Goal: Task Accomplishment & Management: Manage account settings

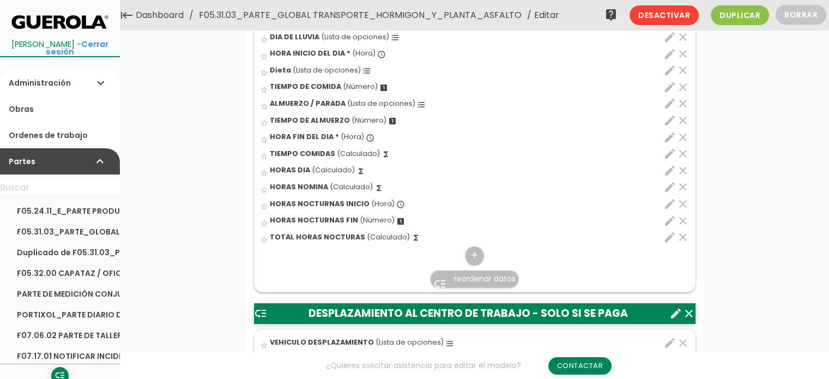
scroll to position [436, 0]
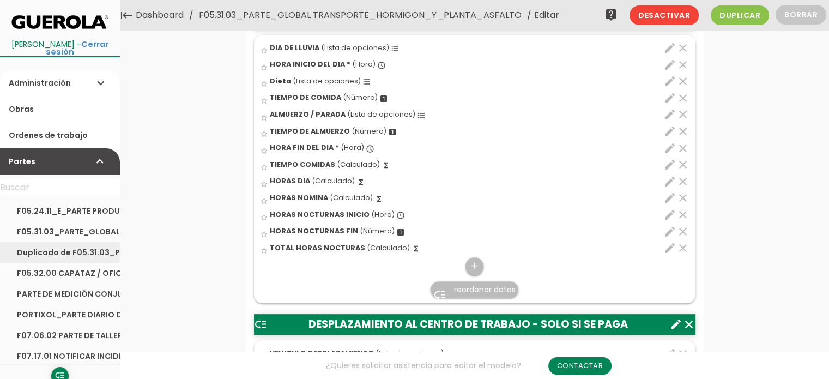
click at [35, 248] on link "Duplicado de F05.31.03_PARTE_GLOBAL TRANSPORTE_HORMIGON_Y_PLANTA_ASFALTO" at bounding box center [60, 252] width 120 height 21
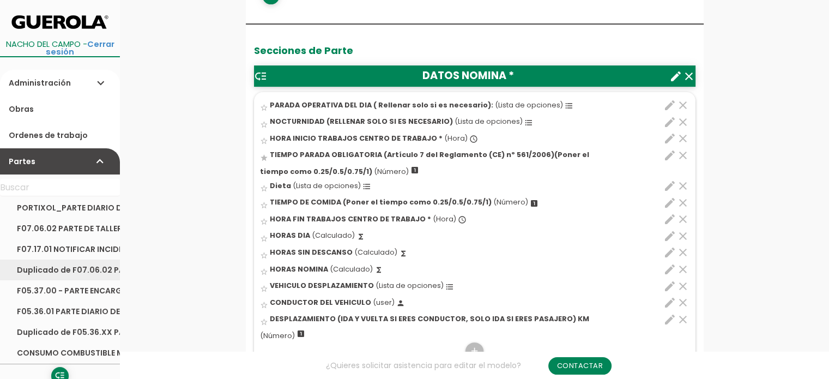
scroll to position [109, 0]
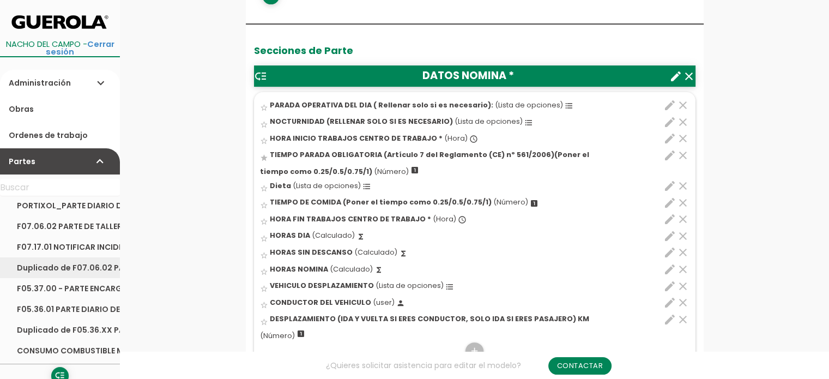
click at [71, 269] on link "Duplicado de F07.06.02 PARTE DE TALLER" at bounding box center [60, 267] width 120 height 21
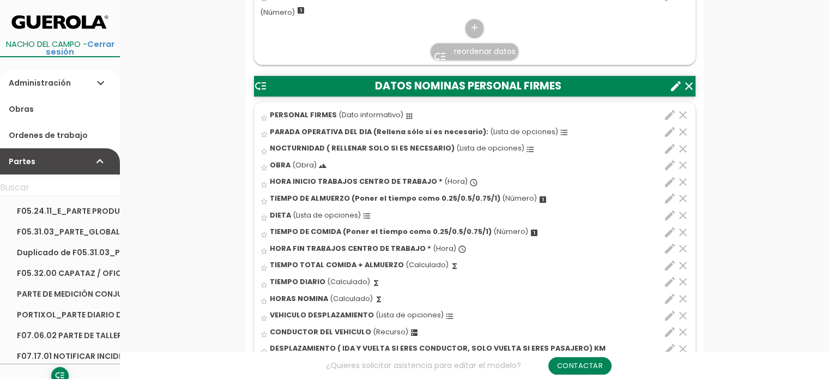
scroll to position [654, 0]
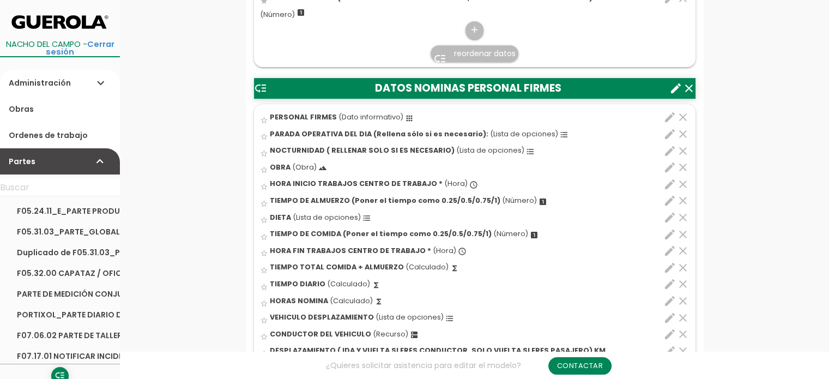
click at [671, 114] on icon "edit" at bounding box center [669, 117] width 13 height 13
select select "3038"
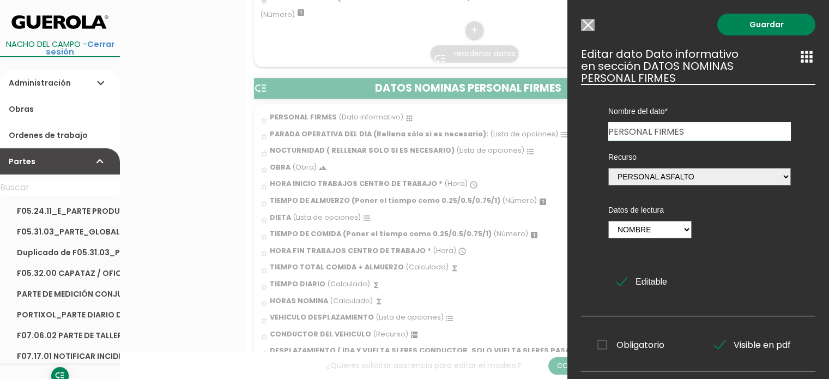
click at [589, 26] on input "Modelo sin Ordenes de trabajo" at bounding box center [588, 25] width 14 height 12
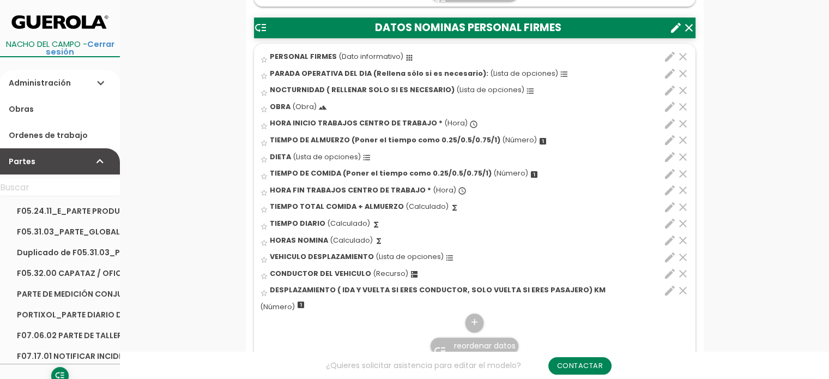
scroll to position [817, 0]
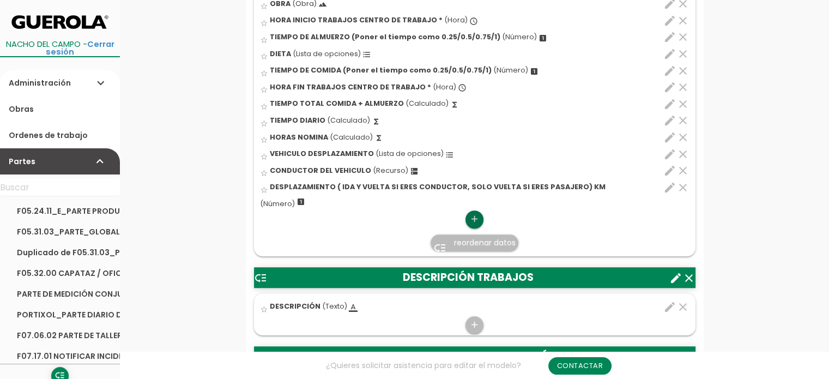
click at [473, 220] on icon "add" at bounding box center [474, 218] width 10 height 17
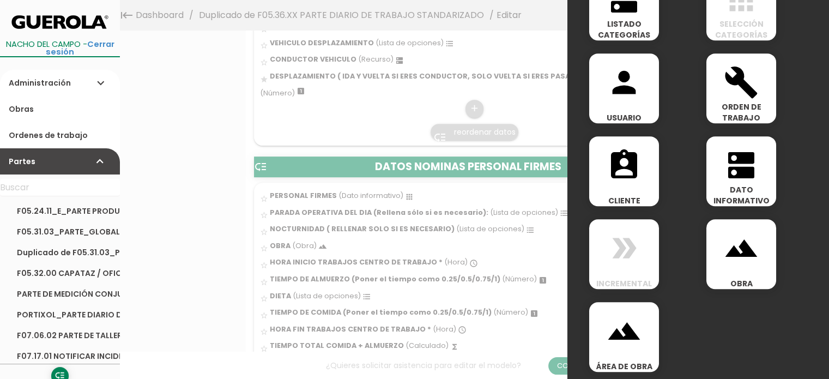
scroll to position [609, 0]
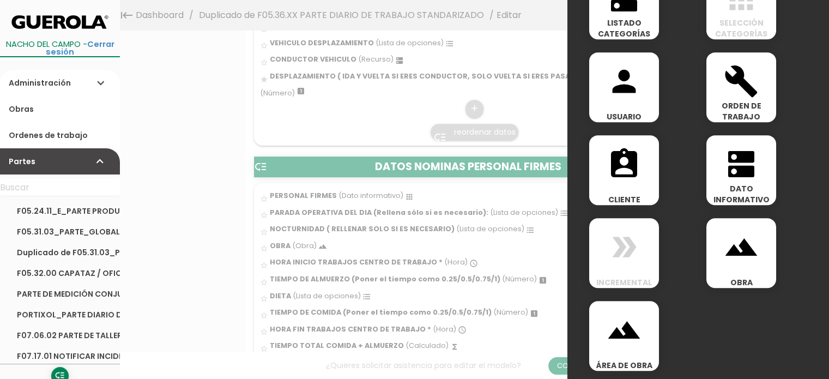
click at [753, 175] on icon "dns" at bounding box center [741, 164] width 35 height 35
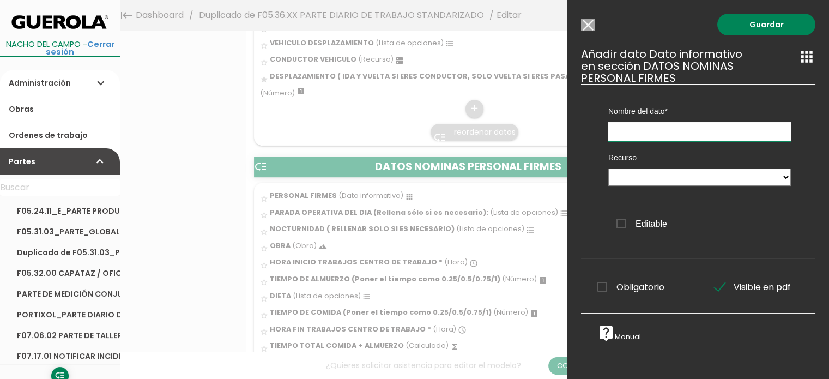
click at [744, 133] on input "text" at bounding box center [699, 131] width 183 height 19
type input "DNI"
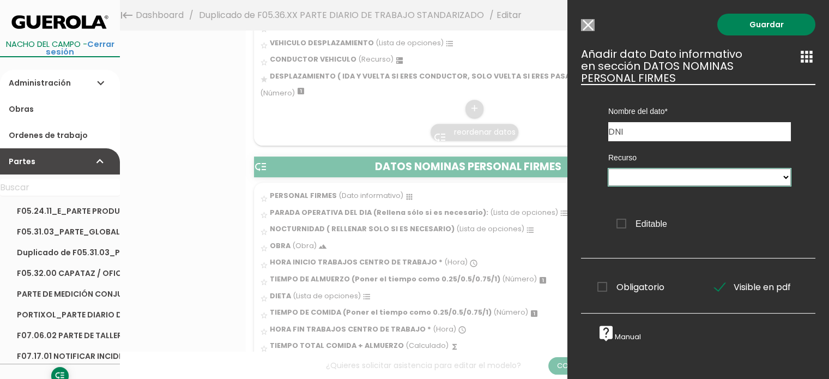
click at [694, 181] on select "DATOS NOMINAS PERSONAL FIRMES CONDUCTOR DEL VEHICULO" at bounding box center [699, 176] width 183 height 17
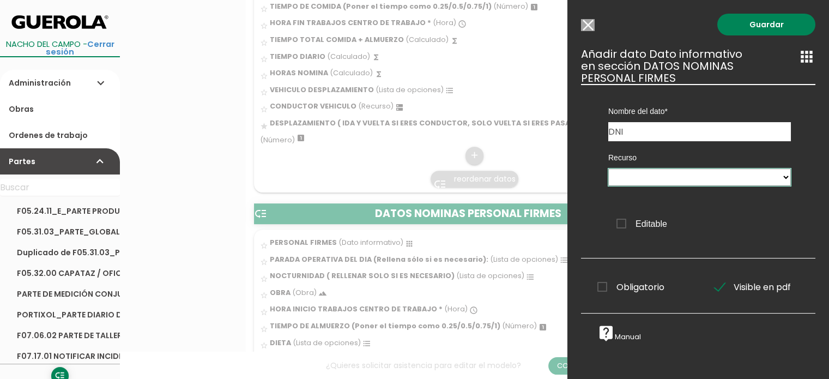
scroll to position [545, 0]
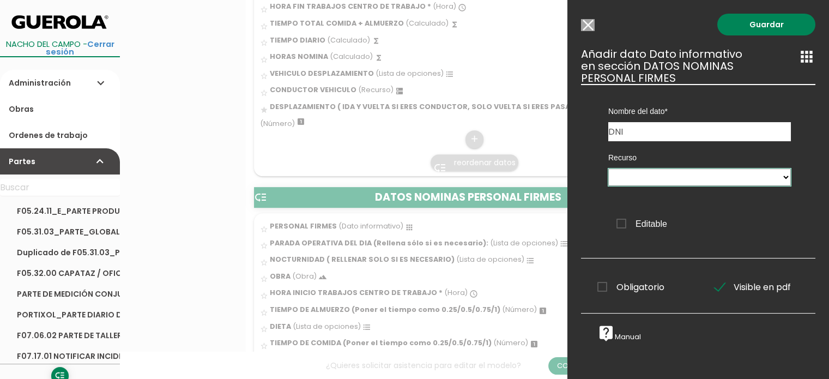
click at [688, 183] on select "DATOS NOMINAS PERSONAL FIRMES CONDUCTOR DEL VEHICULO" at bounding box center [699, 176] width 183 height 17
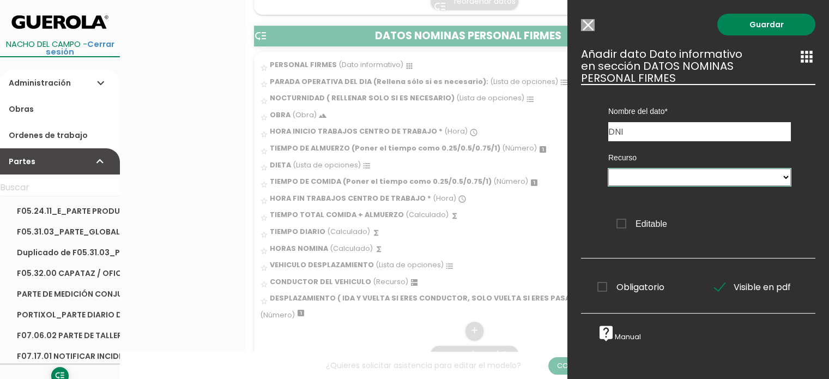
scroll to position [708, 0]
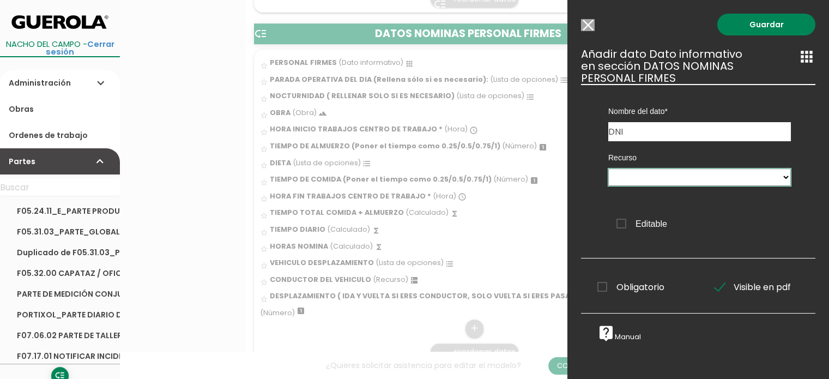
click at [652, 180] on select "DATOS NOMINAS PERSONAL FIRMES CONDUCTOR DEL VEHICULO" at bounding box center [699, 176] width 183 height 17
click at [585, 26] on input "Modelo sin Ordenes de trabajo" at bounding box center [588, 25] width 14 height 12
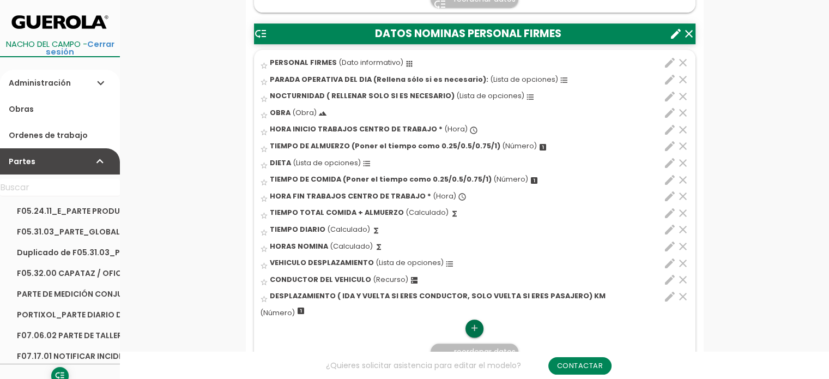
click at [473, 320] on icon "add" at bounding box center [474, 327] width 10 height 17
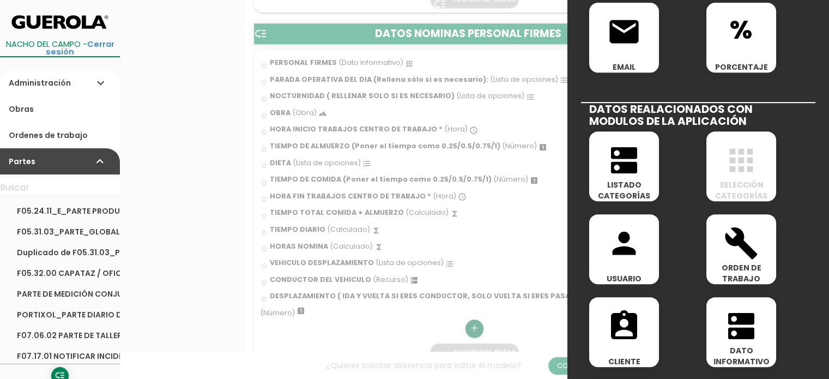
scroll to position [445, 0]
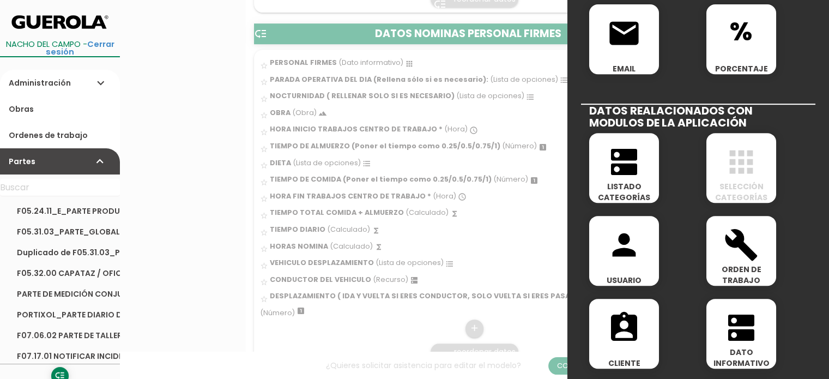
click at [629, 168] on icon "dns" at bounding box center [623, 161] width 35 height 35
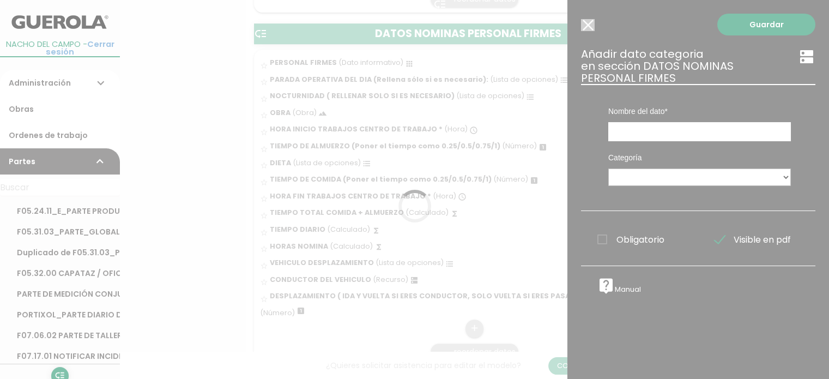
scroll to position [0, 0]
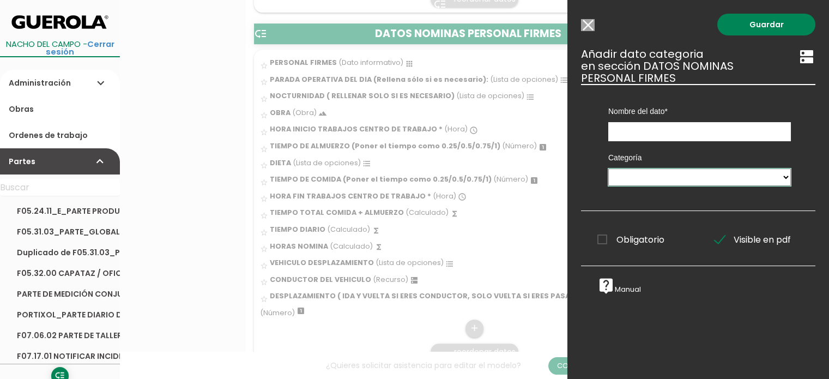
click at [781, 176] on select "PERSONAL OBRA MAQUINARIA ASFALTO ACTIVIDADES NO USAR - EQUIPO ASFALTO 1 NO USAR…" at bounding box center [699, 176] width 183 height 17
click at [591, 24] on input "Modelo sin Ordenes de trabajo" at bounding box center [588, 25] width 14 height 12
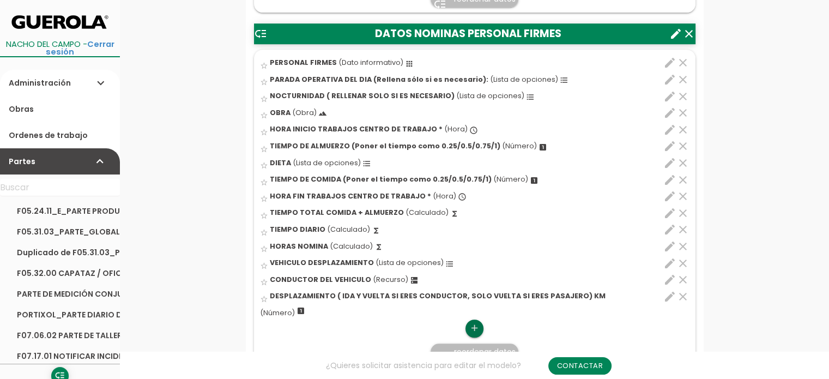
click at [471, 329] on icon "add" at bounding box center [474, 327] width 10 height 17
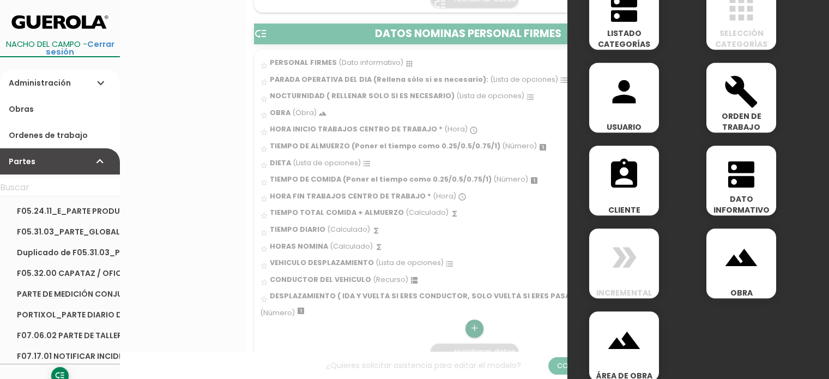
scroll to position [599, 0]
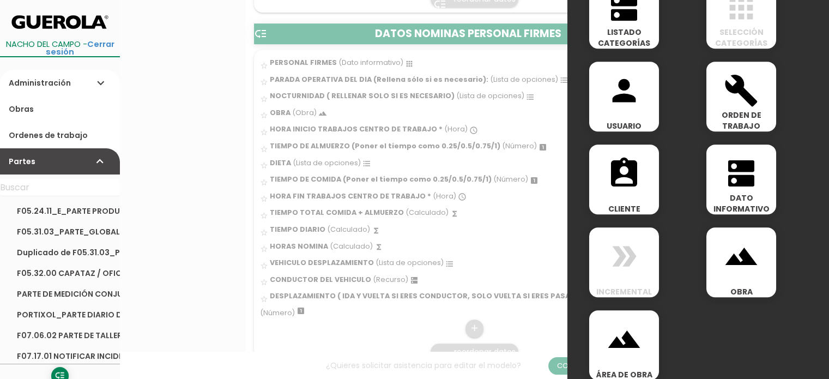
click at [743, 180] on icon "dns" at bounding box center [741, 173] width 35 height 35
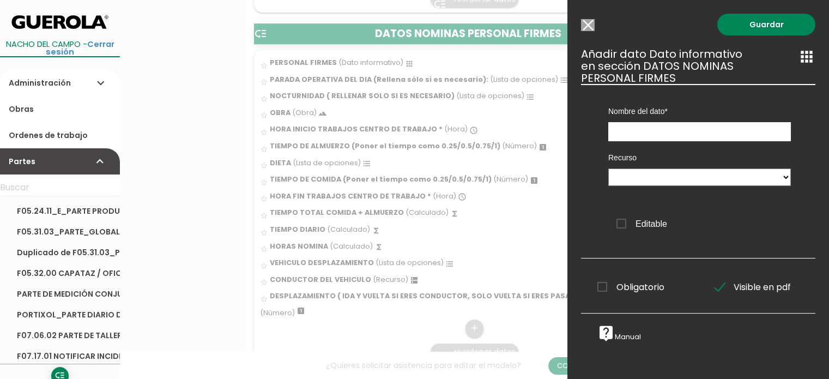
scroll to position [0, 0]
click at [703, 136] on input "text" at bounding box center [699, 131] width 183 height 19
type input "DATO INFORMATIVO"
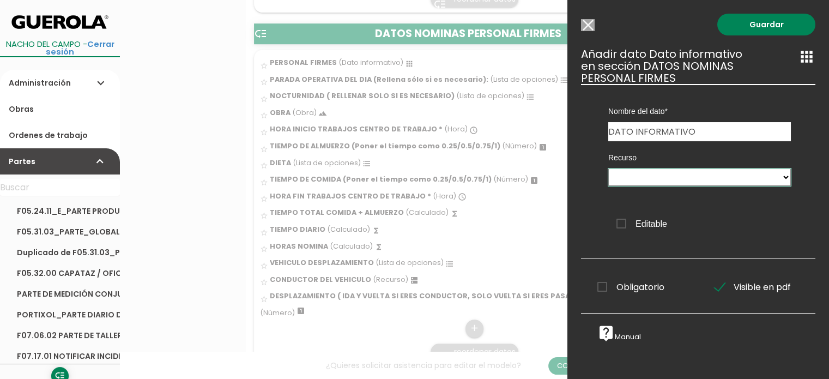
click at [661, 174] on select "DATOS NOMINAS PERSONAL FIRMES CONDUCTOR DEL VEHICULO" at bounding box center [699, 176] width 183 height 17
select select "DATOS_NOMINAS_PERSONAL_FIRMES"
click at [608, 168] on select "DATOS NOMINAS PERSONAL FIRMES CONDUCTOR DEL VEHICULO" at bounding box center [699, 176] width 183 height 17
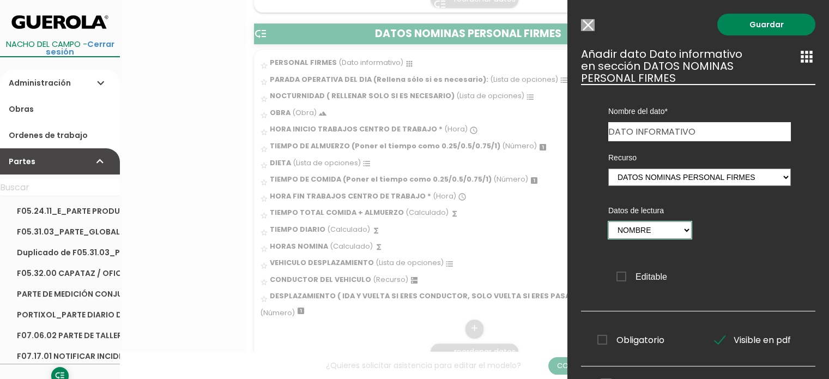
click at [684, 232] on select "Nombre DNI Código" at bounding box center [649, 229] width 83 height 17
select select "40"
click at [608, 221] on select "Nombre DNI Código" at bounding box center [649, 229] width 83 height 17
click at [770, 28] on link "Guardar" at bounding box center [766, 25] width 98 height 22
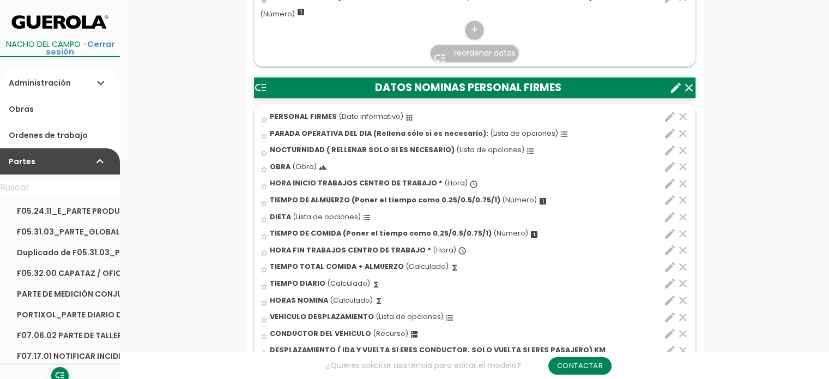
scroll to position [812, 0]
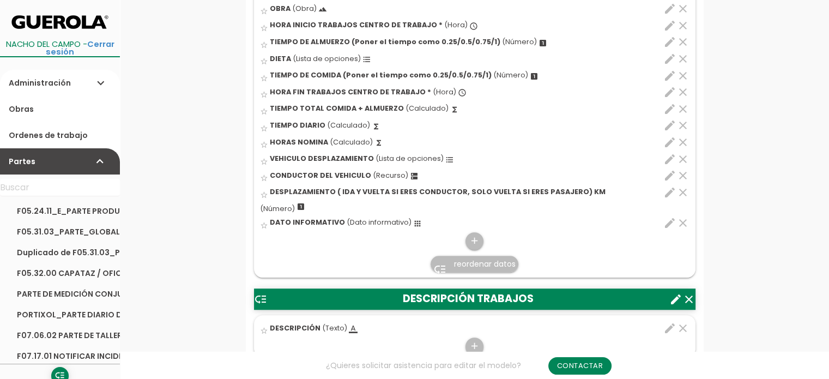
click at [471, 265] on span "reordenar datos" at bounding box center [485, 263] width 62 height 11
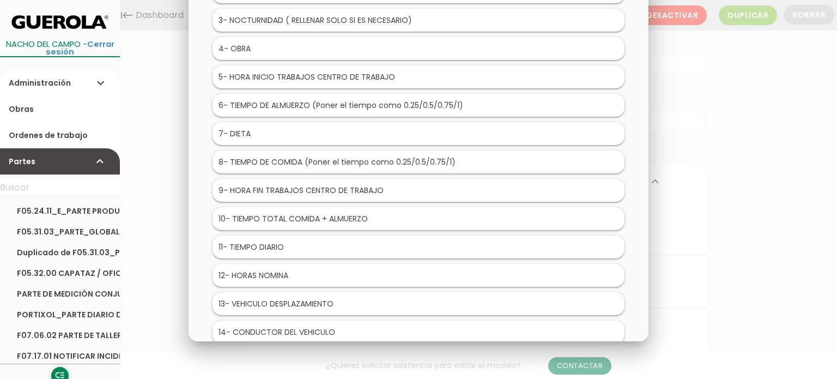
scroll to position [163, 0]
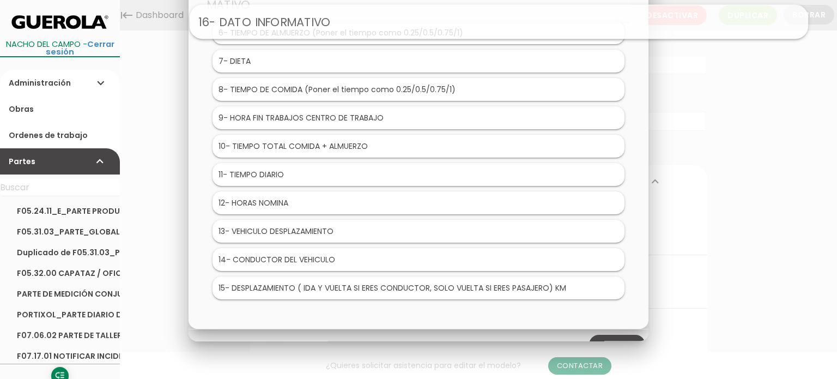
drag, startPoint x: 274, startPoint y: 285, endPoint x: 355, endPoint y: 20, distance: 277.1
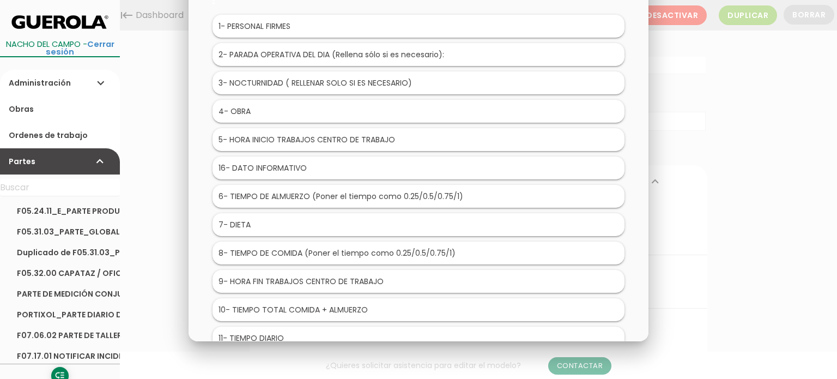
scroll to position [0, 0]
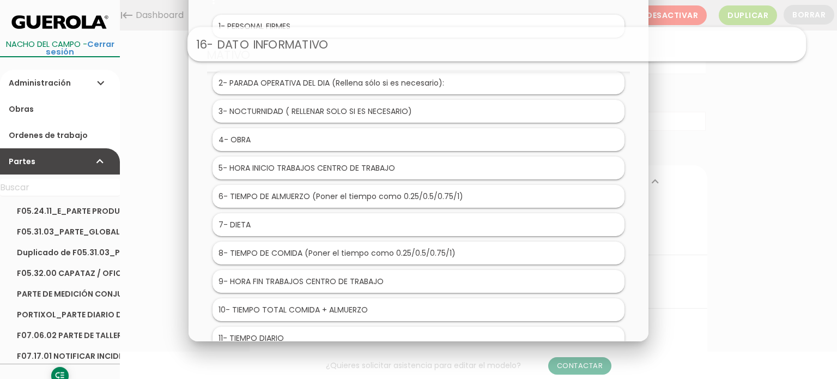
drag, startPoint x: 294, startPoint y: 169, endPoint x: 375, endPoint y: 48, distance: 145.2
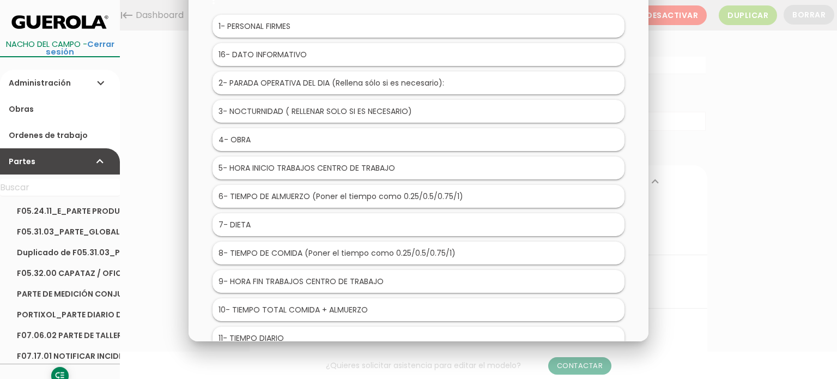
scroll to position [181, 0]
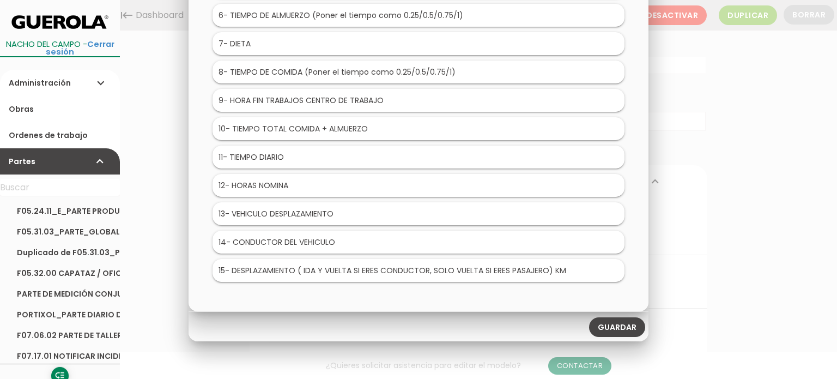
click at [617, 323] on link "Guardar" at bounding box center [617, 328] width 56 height 20
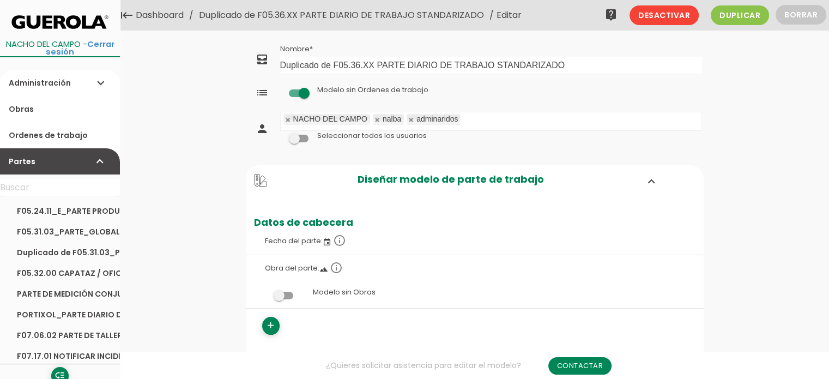
click at [461, 15] on link "Duplicado de F05.36.XX PARTE DIARIO DE TRABAJO STANDARIZADO" at bounding box center [341, 15] width 290 height 31
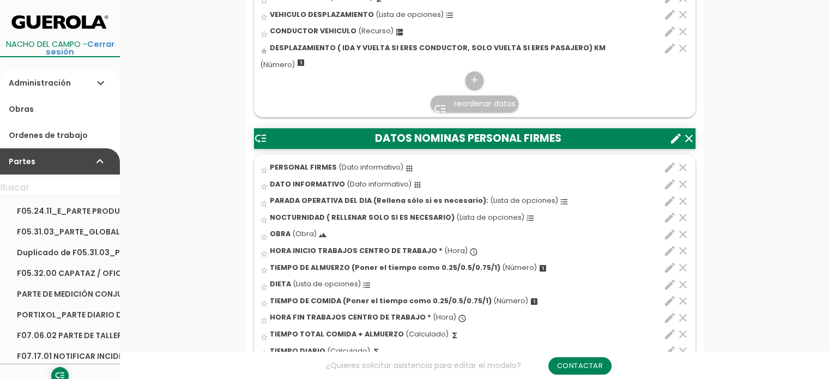
scroll to position [649, 0]
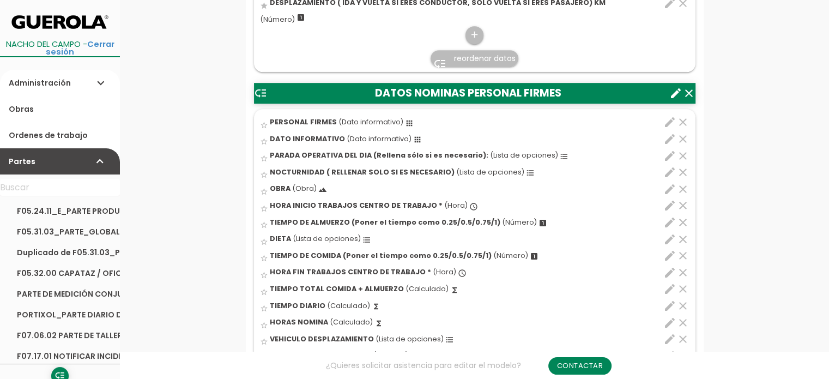
click at [667, 136] on icon "edit" at bounding box center [669, 138] width 13 height 13
select select
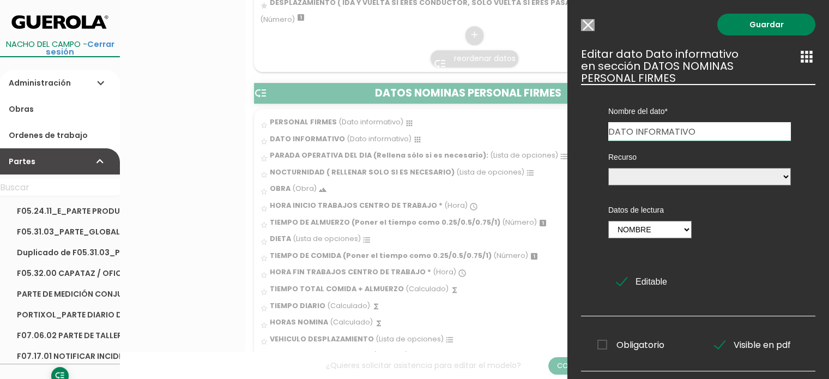
click at [590, 28] on input "Modelo sin Ordenes de trabajo" at bounding box center [588, 25] width 14 height 12
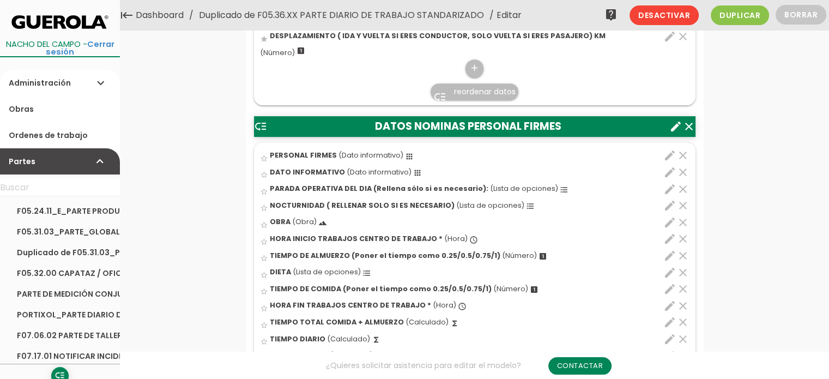
scroll to position [540, 0]
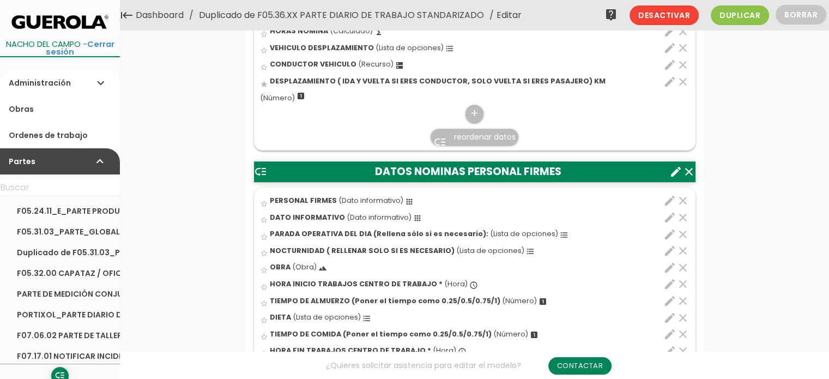
click at [101, 78] on icon "expand_more" at bounding box center [100, 83] width 13 height 26
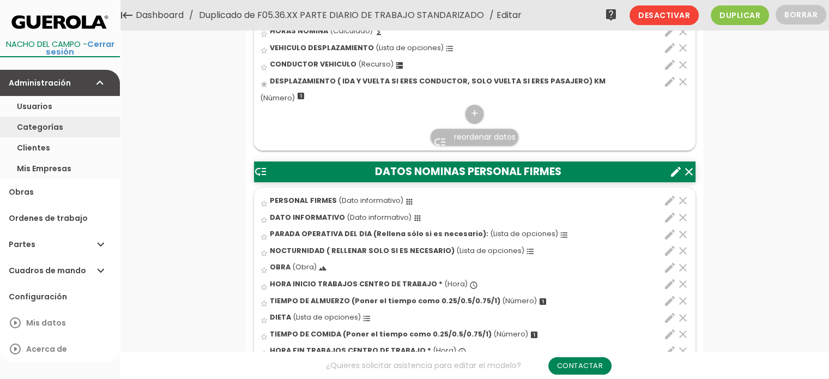
click at [36, 126] on link "Categorías" at bounding box center [60, 127] width 120 height 21
